Goal: Information Seeking & Learning: Learn about a topic

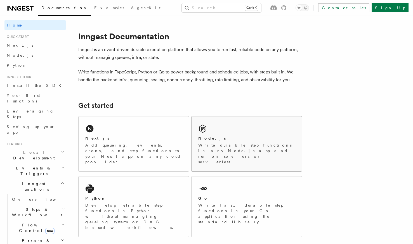
click at [229, 141] on div "Node.js" at bounding box center [246, 139] width 97 height 6
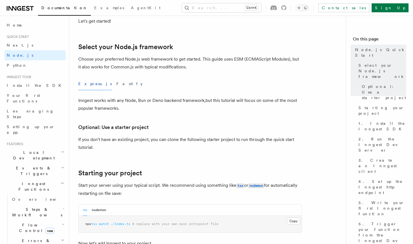
scroll to position [120, 0]
click at [116, 83] on button "Fastify" at bounding box center [129, 83] width 26 height 13
click at [89, 85] on button "Express.js" at bounding box center [95, 83] width 34 height 13
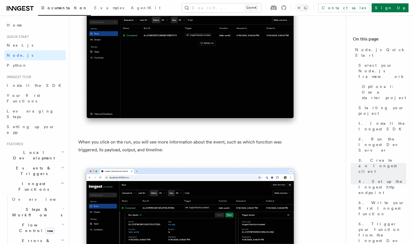
scroll to position [1980, 0]
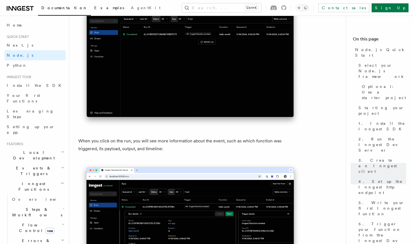
click at [94, 8] on span "Examples" at bounding box center [109, 8] width 30 height 4
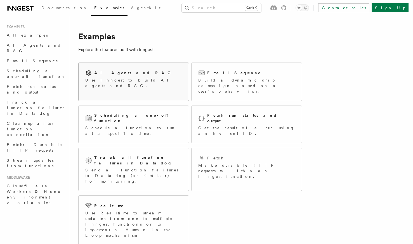
click at [118, 79] on p "Use Inngest to build AI agents and RAG." at bounding box center [133, 82] width 97 height 11
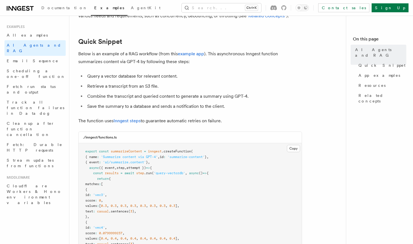
scroll to position [60, 0]
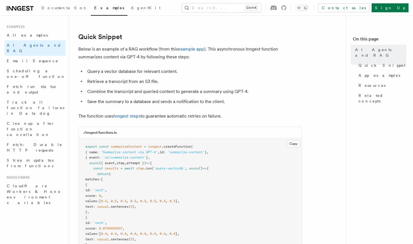
click at [163, 83] on li "Retrieve a transcript from an S3 file." at bounding box center [194, 82] width 216 height 8
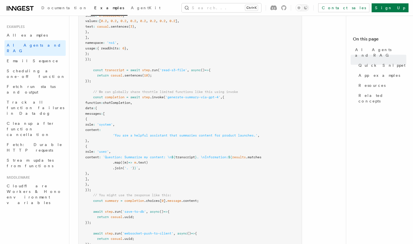
scroll to position [306, 0]
click at [368, 73] on span "App examples" at bounding box center [379, 76] width 42 height 6
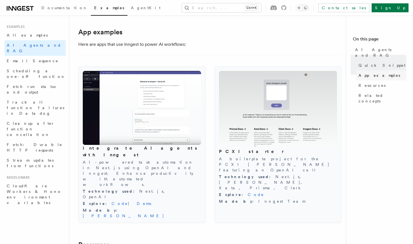
scroll to position [566, 0]
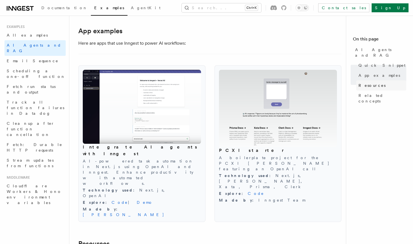
click at [367, 83] on span "Resources" at bounding box center [371, 86] width 27 height 6
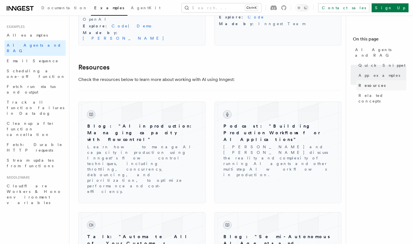
scroll to position [745, 0]
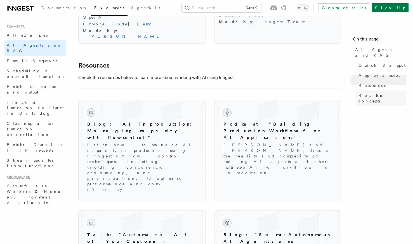
click at [365, 93] on span "Related concepts" at bounding box center [382, 98] width 48 height 11
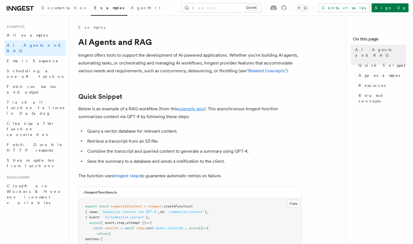
click at [189, 109] on link "example app" at bounding box center [191, 108] width 26 height 5
